Goal: Task Accomplishment & Management: Use online tool/utility

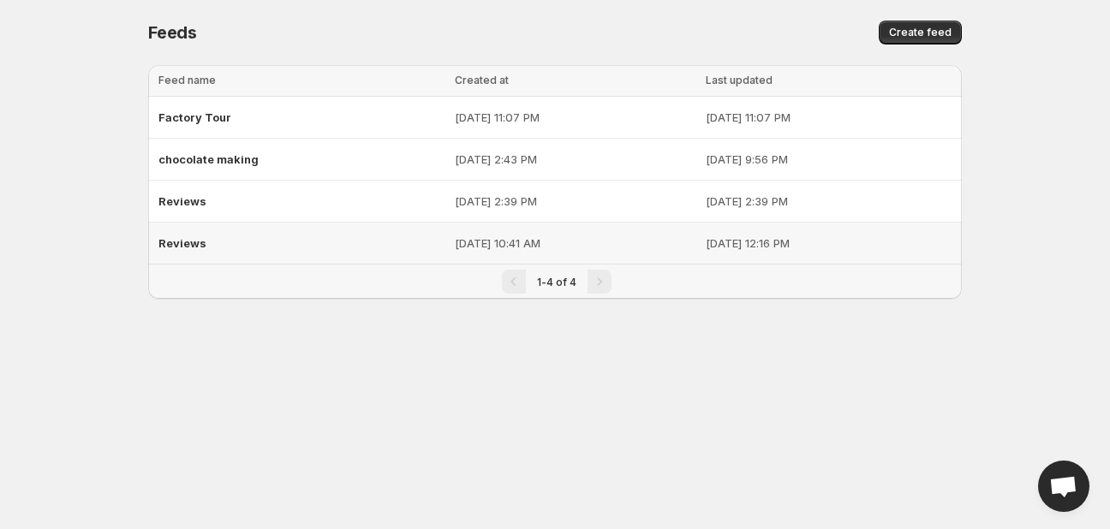
click at [199, 244] on span "Reviews" at bounding box center [182, 243] width 48 height 14
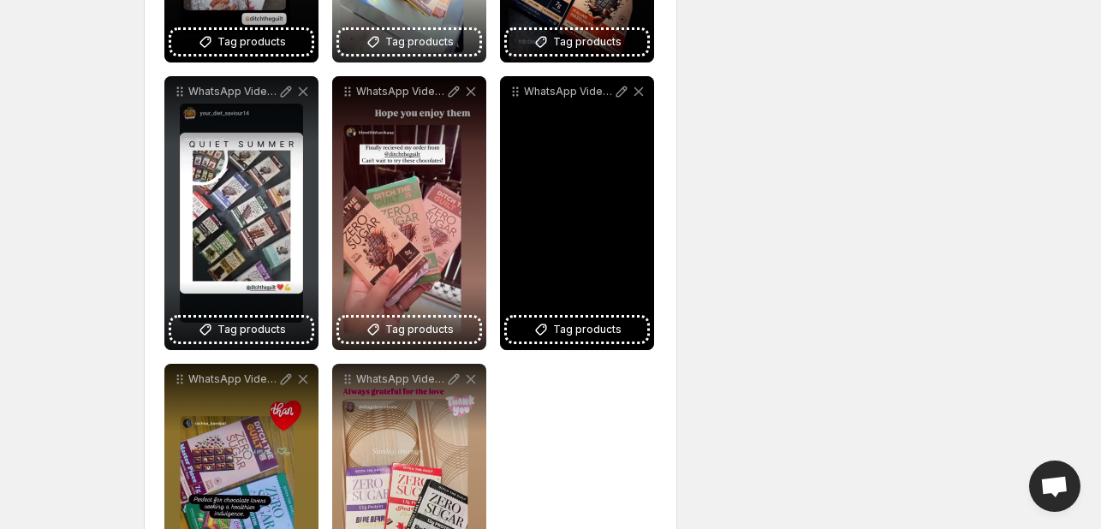
scroll to position [2354, 0]
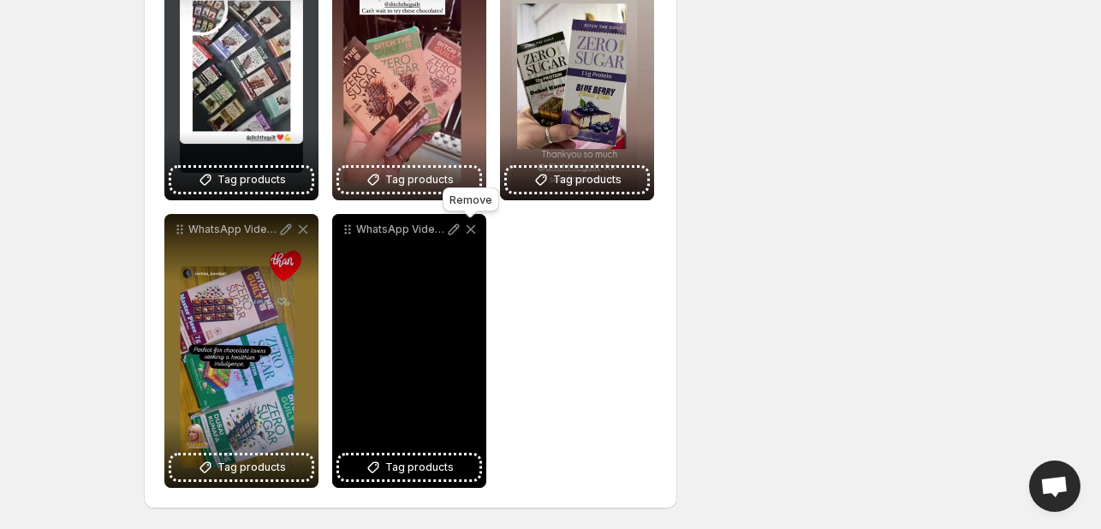
click at [469, 230] on icon at bounding box center [471, 229] width 9 height 9
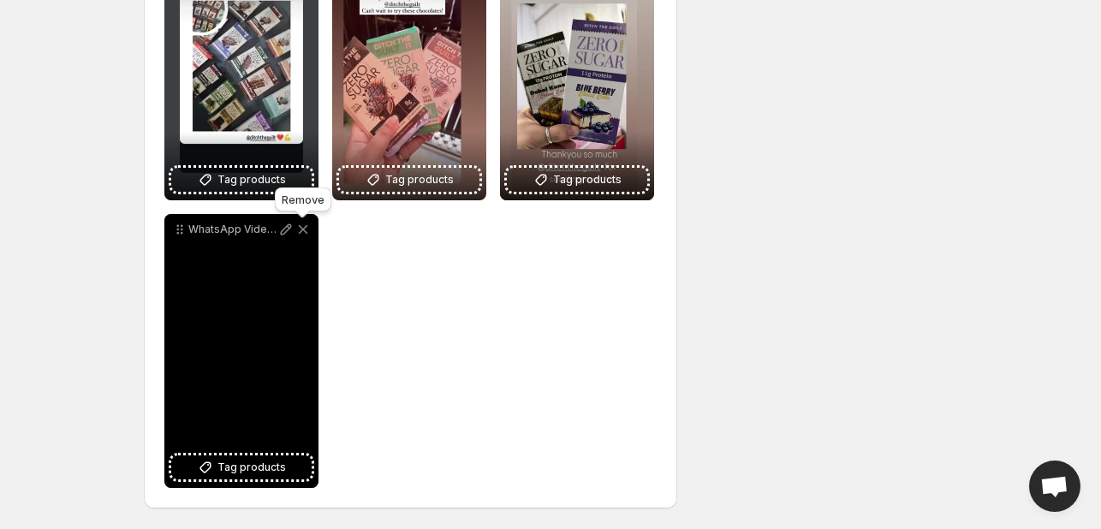
click at [306, 231] on icon at bounding box center [303, 229] width 9 height 9
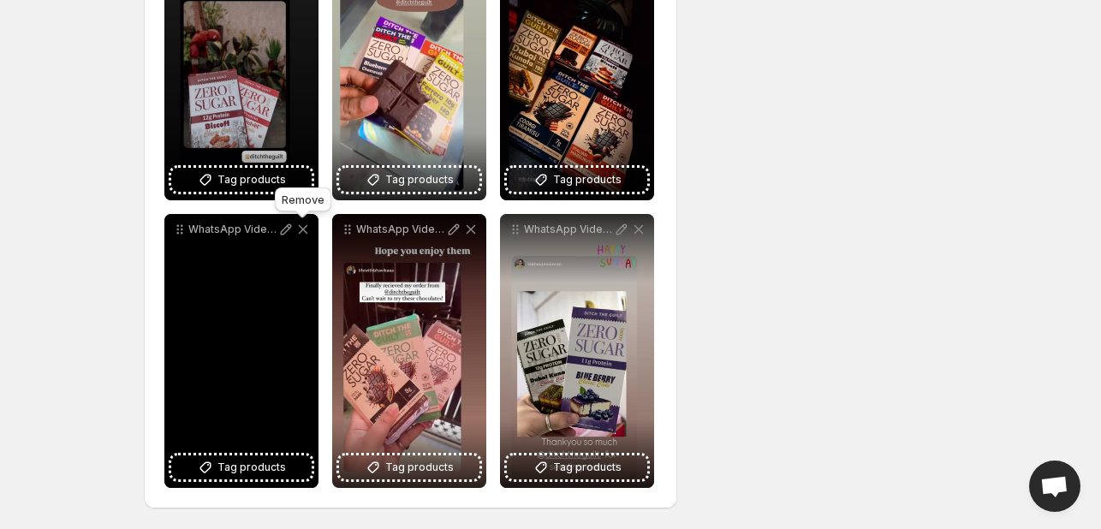
scroll to position [2066, 0]
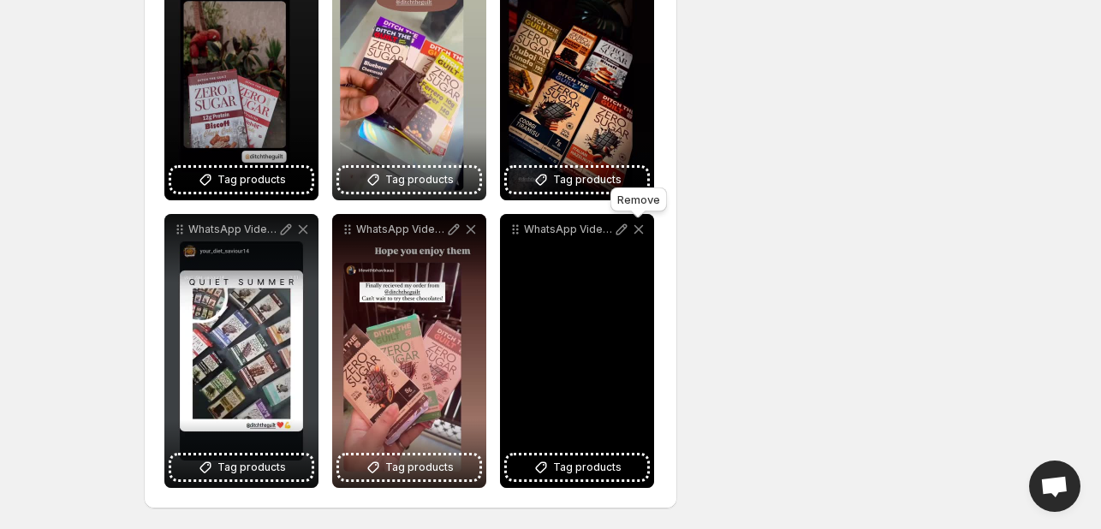
click at [637, 230] on icon at bounding box center [639, 229] width 9 height 9
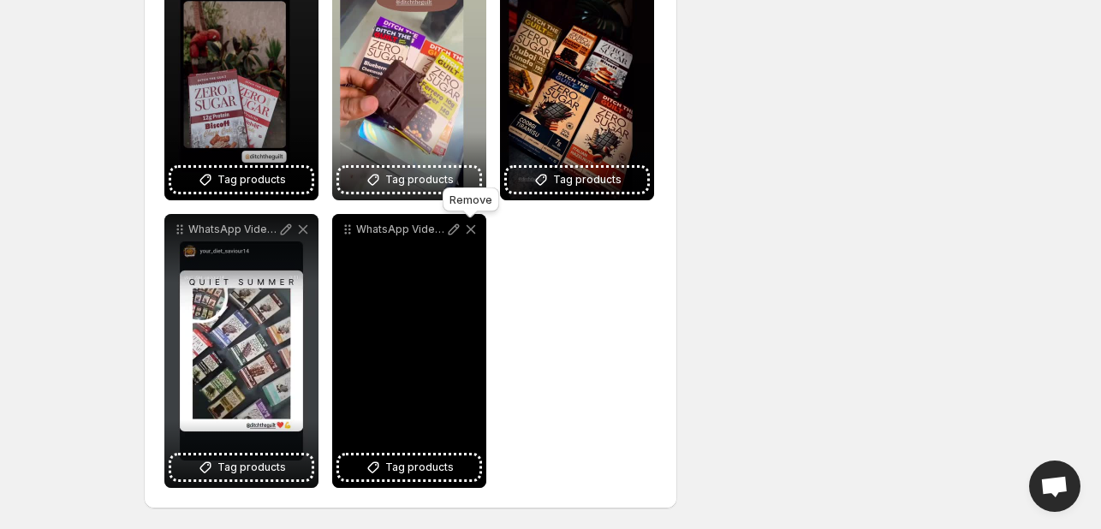
click at [474, 230] on icon at bounding box center [470, 229] width 17 height 17
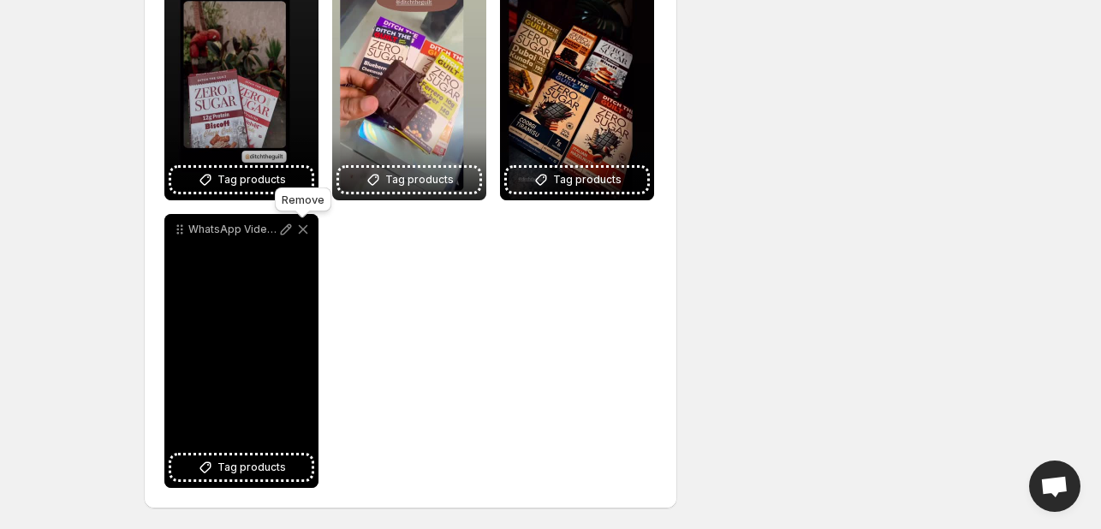
click at [301, 229] on icon at bounding box center [303, 229] width 9 height 9
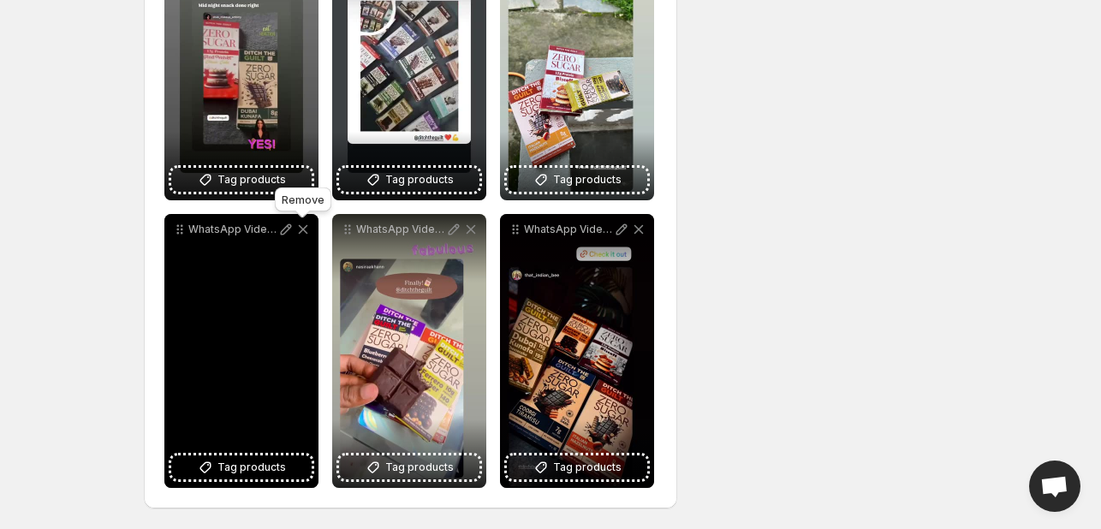
click at [306, 229] on icon at bounding box center [303, 229] width 17 height 17
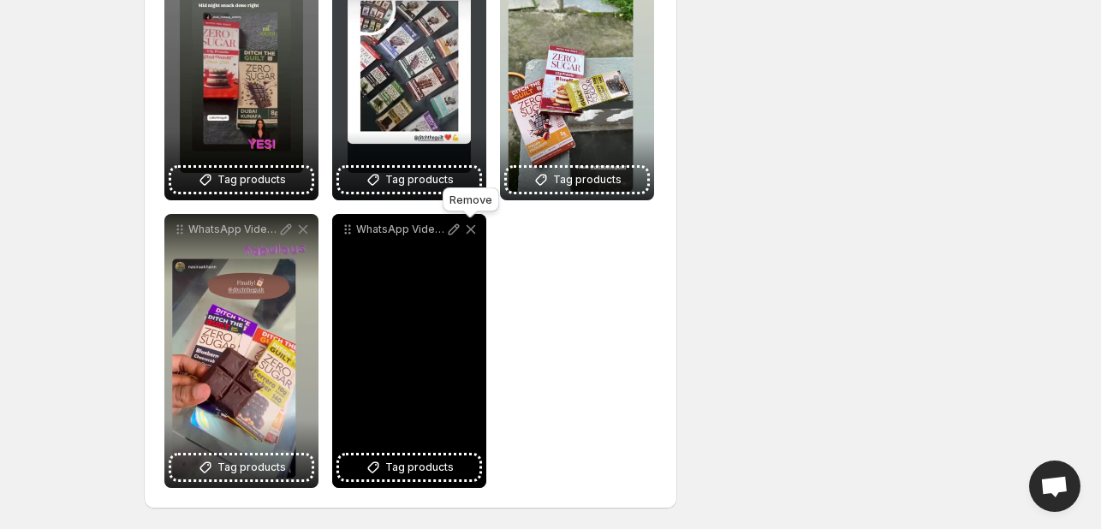
click at [468, 230] on icon at bounding box center [470, 229] width 17 height 17
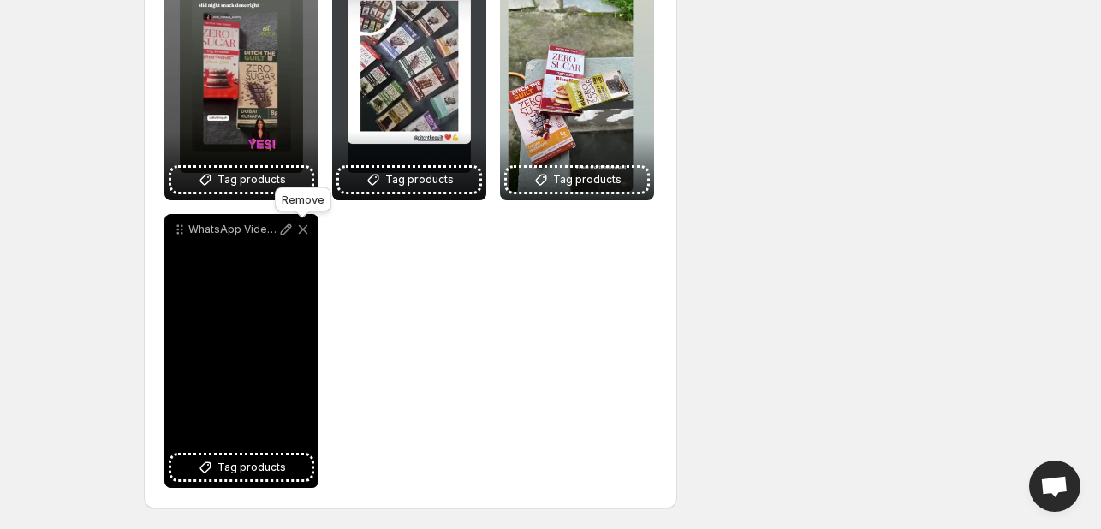
click at [298, 224] on icon at bounding box center [303, 229] width 17 height 17
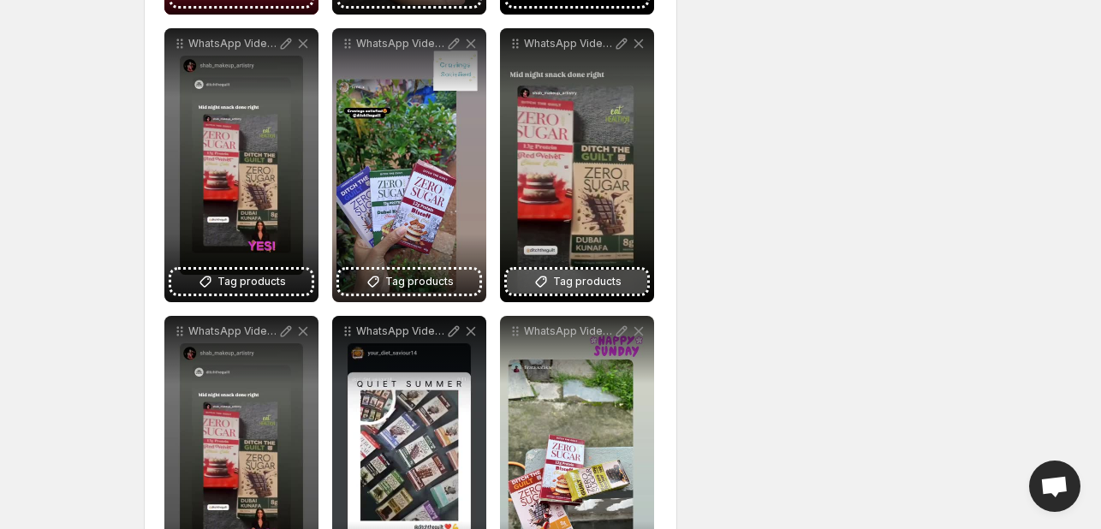
scroll to position [1491, 0]
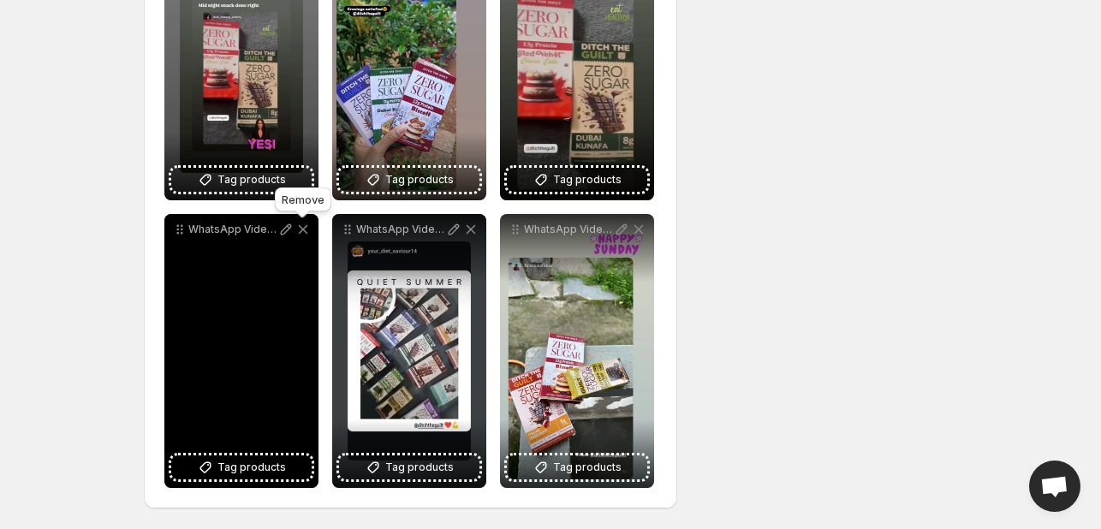
click at [307, 226] on icon at bounding box center [303, 229] width 17 height 17
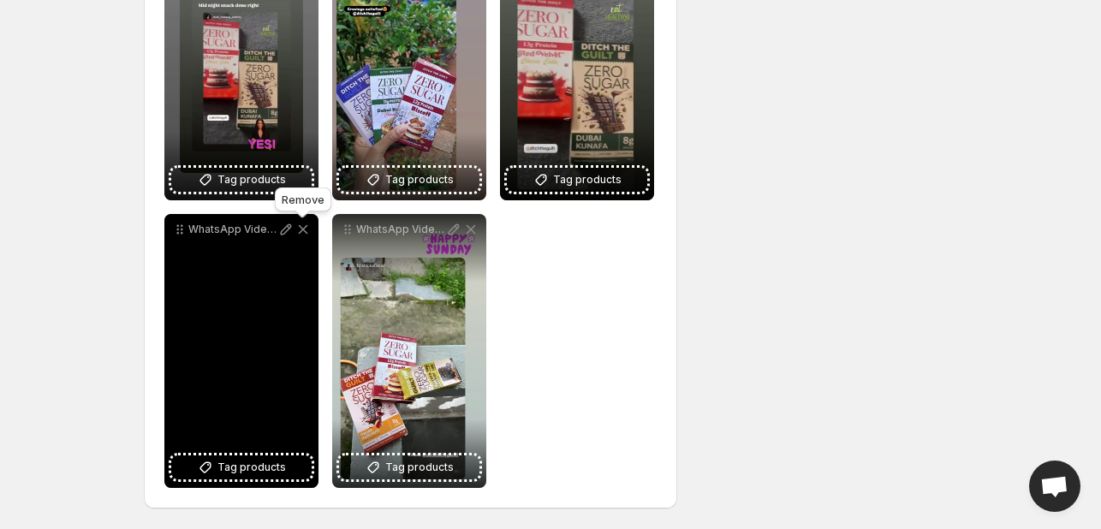
click at [302, 229] on icon at bounding box center [303, 229] width 9 height 9
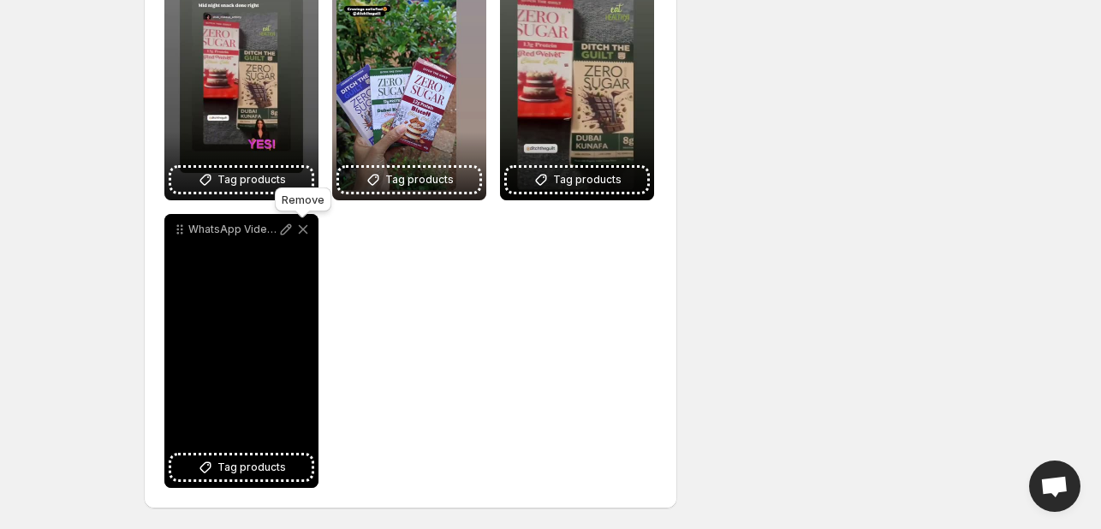
click at [301, 230] on icon at bounding box center [303, 229] width 9 height 9
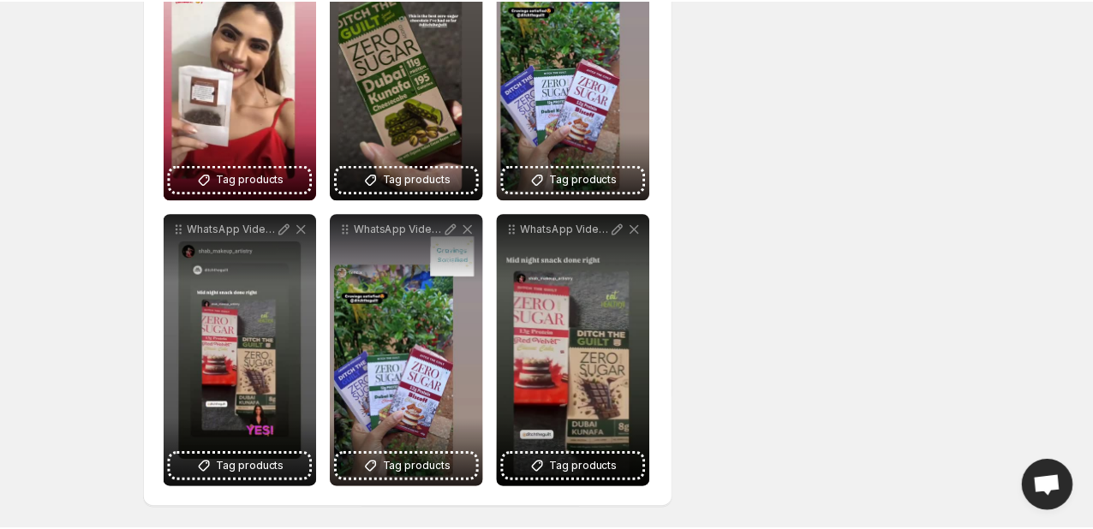
scroll to position [0, 0]
